Goal: Task Accomplishment & Management: Use online tool/utility

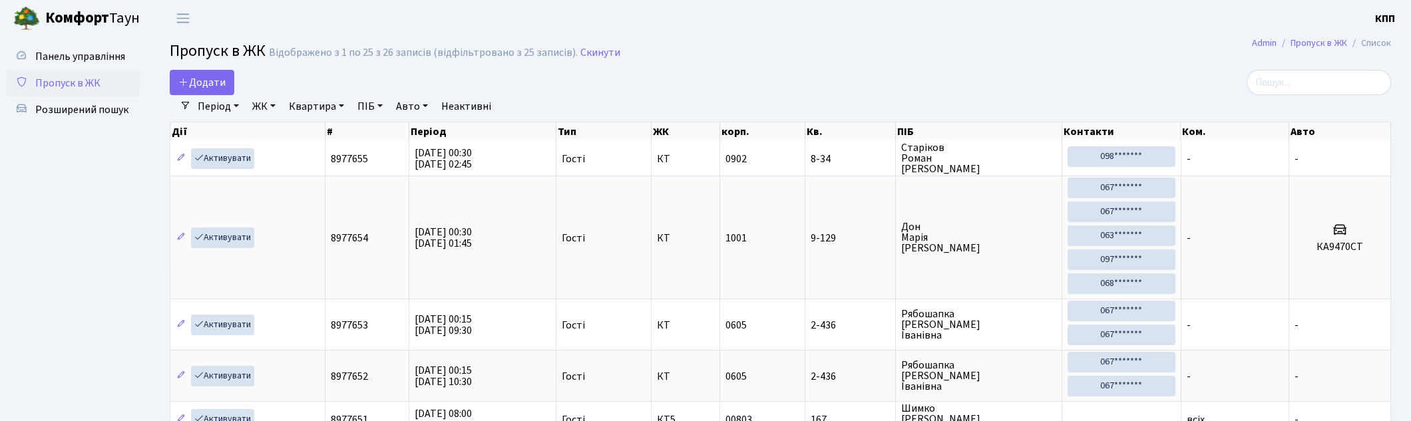
select select "25"
click at [65, 50] on span "Панель управління" at bounding box center [80, 56] width 90 height 15
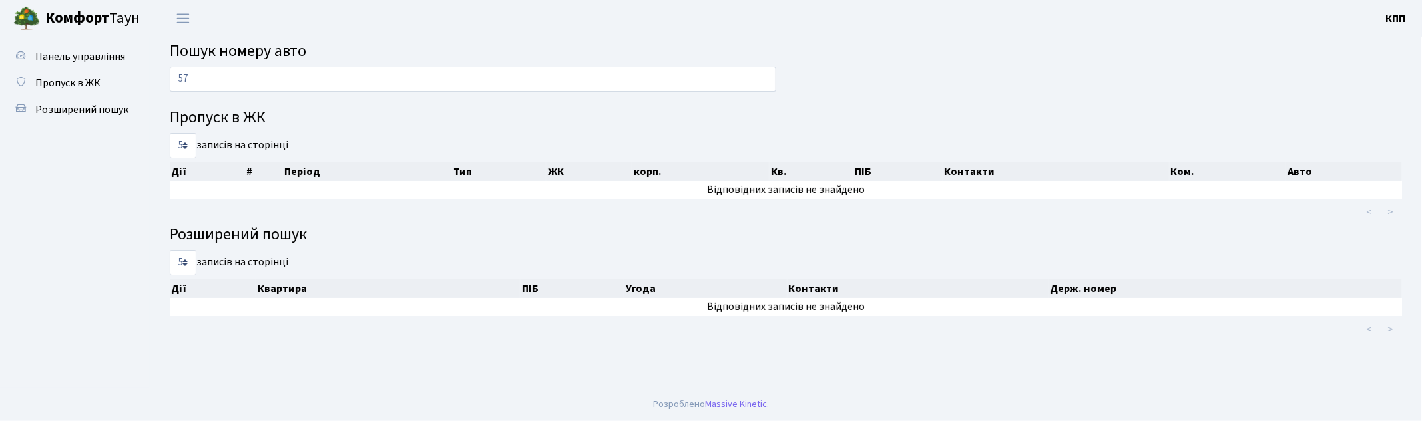
type input "5"
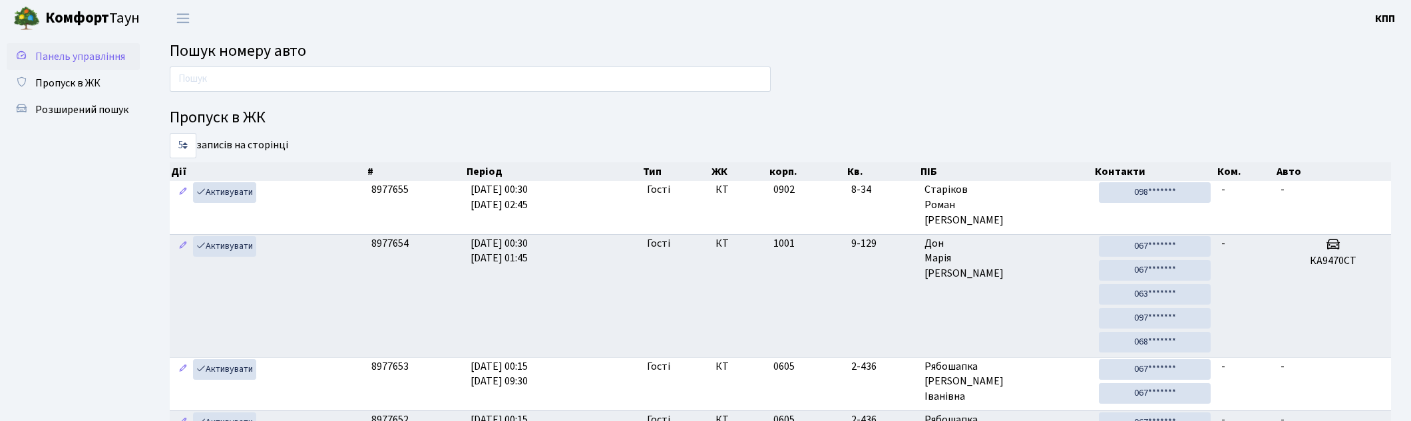
click at [87, 57] on span "Панель управління" at bounding box center [80, 56] width 90 height 15
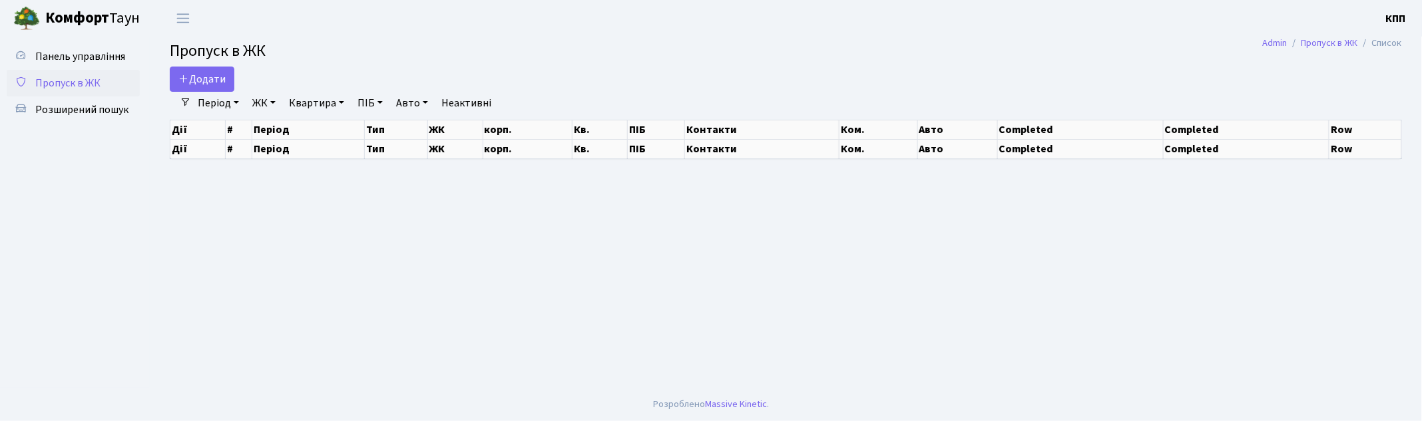
select select "25"
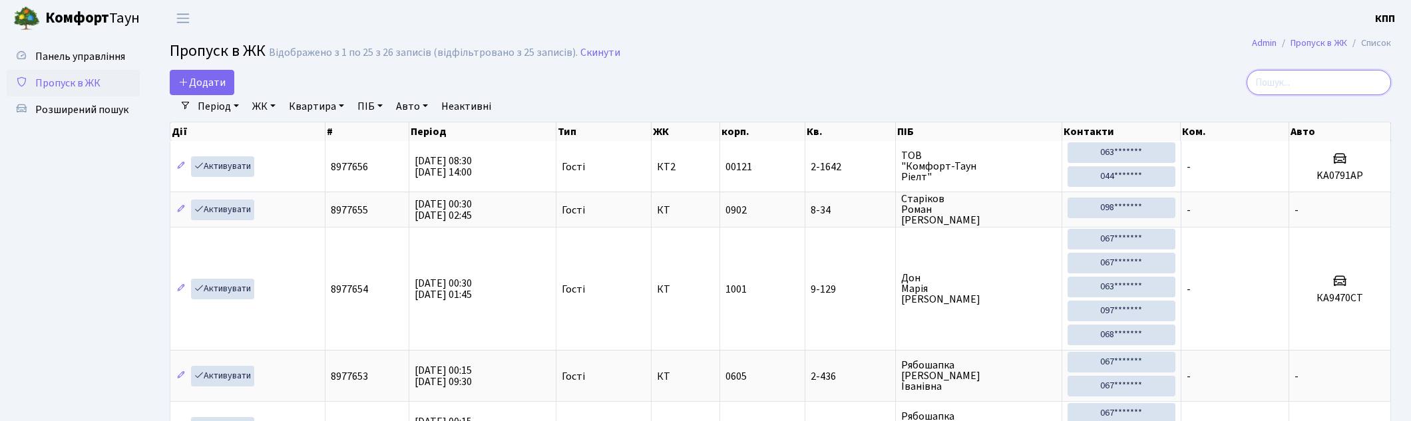
click at [1281, 75] on input "search" at bounding box center [1319, 82] width 144 height 25
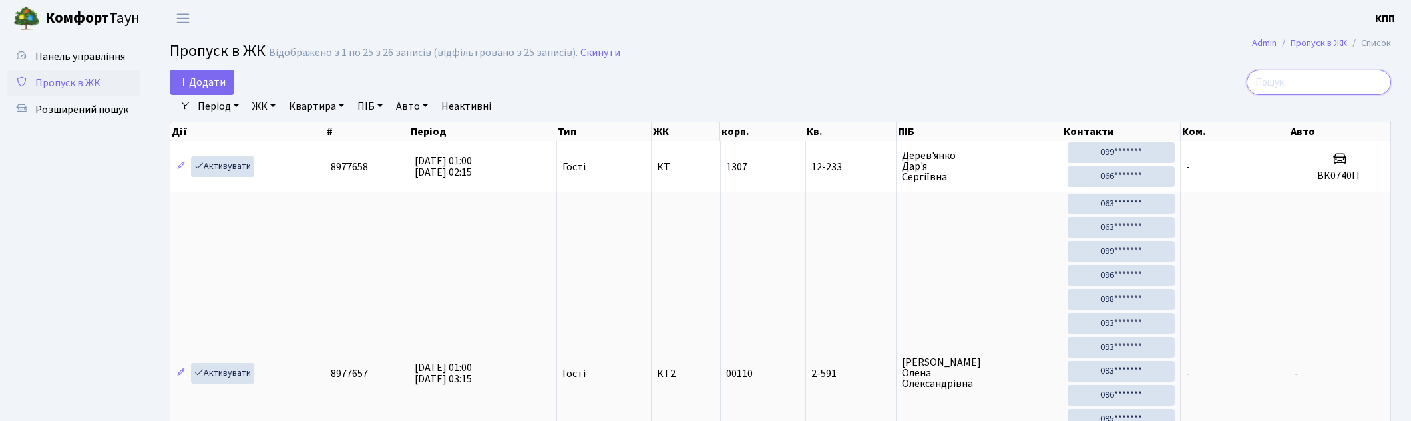
click at [1298, 77] on input "search" at bounding box center [1319, 82] width 144 height 25
